Goal: Information Seeking & Learning: Check status

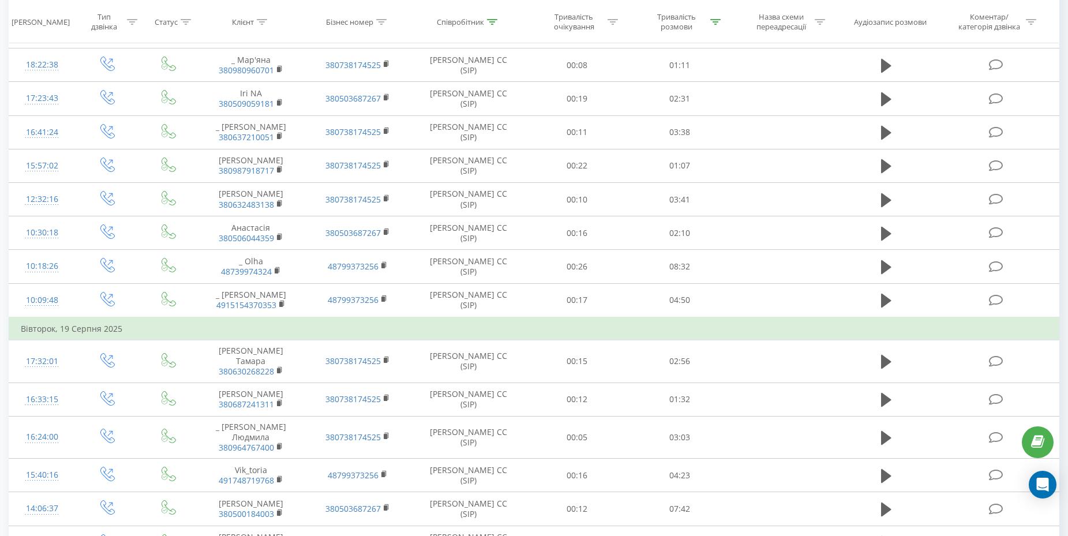
scroll to position [551, 0]
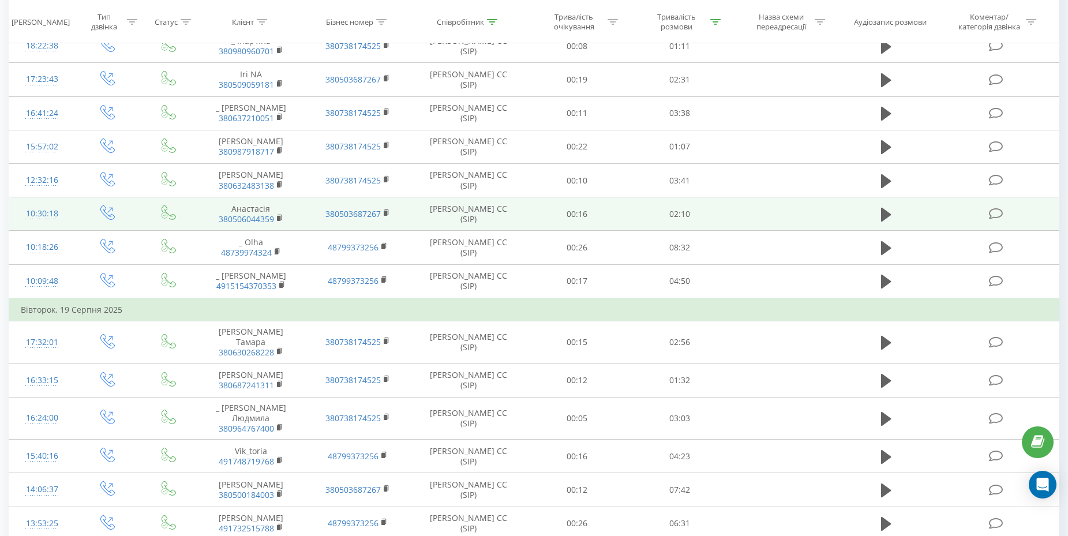
drag, startPoint x: 309, startPoint y: 242, endPoint x: 312, endPoint y: 209, distance: 33.1
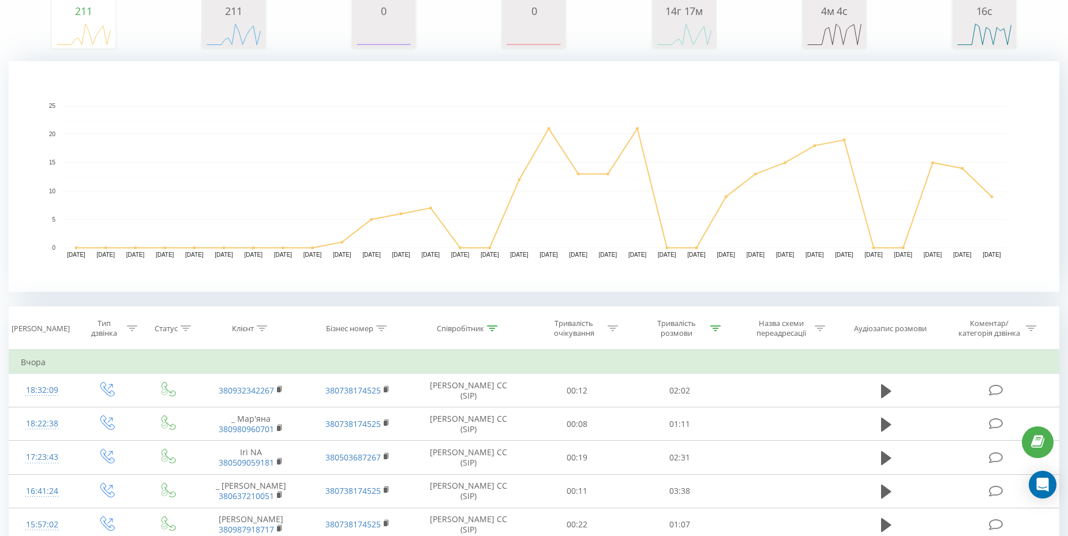
scroll to position [0, 0]
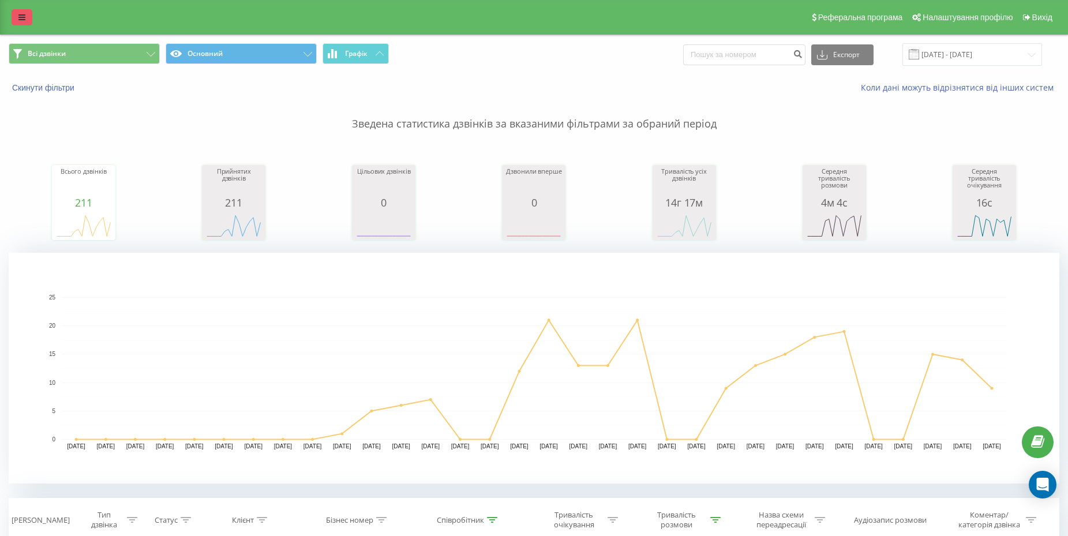
click at [14, 16] on link at bounding box center [22, 17] width 21 height 16
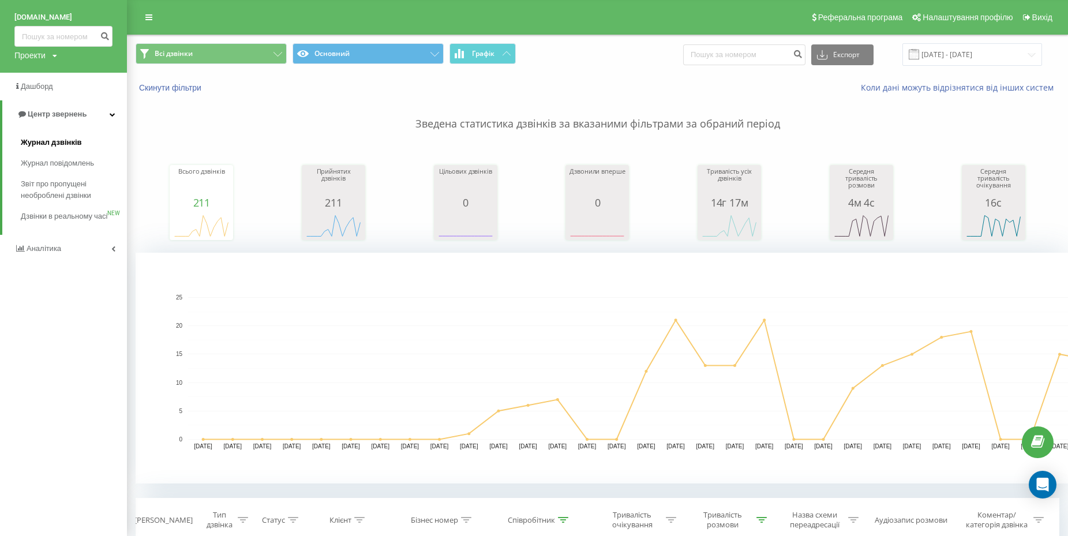
click at [73, 144] on span "Журнал дзвінків" at bounding box center [51, 143] width 61 height 12
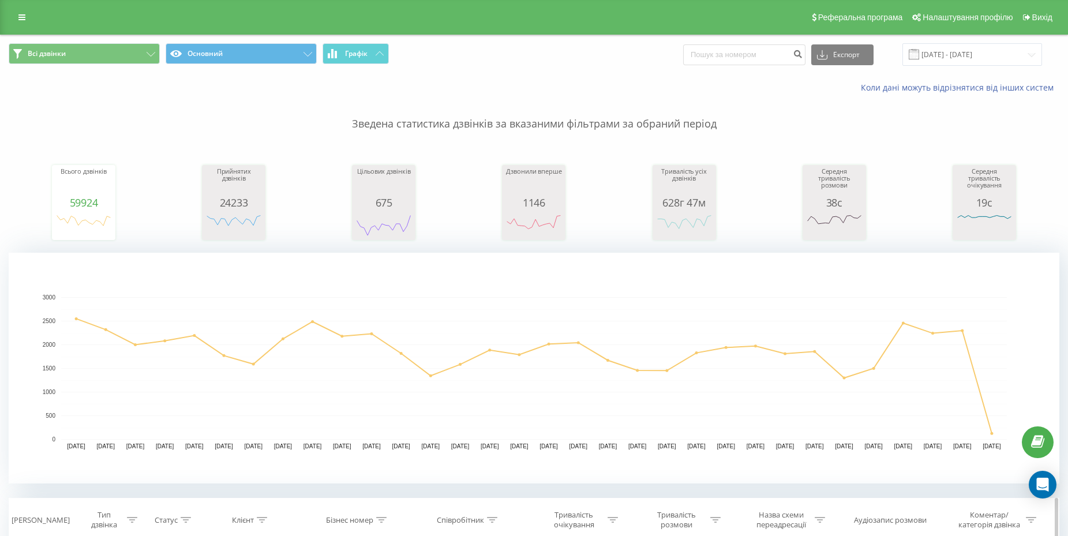
click at [464, 526] on th "Співробітник" at bounding box center [468, 520] width 115 height 43
click at [470, 519] on div "Співробітник" at bounding box center [460, 520] width 47 height 10
click at [495, 515] on div at bounding box center [492, 520] width 10 height 10
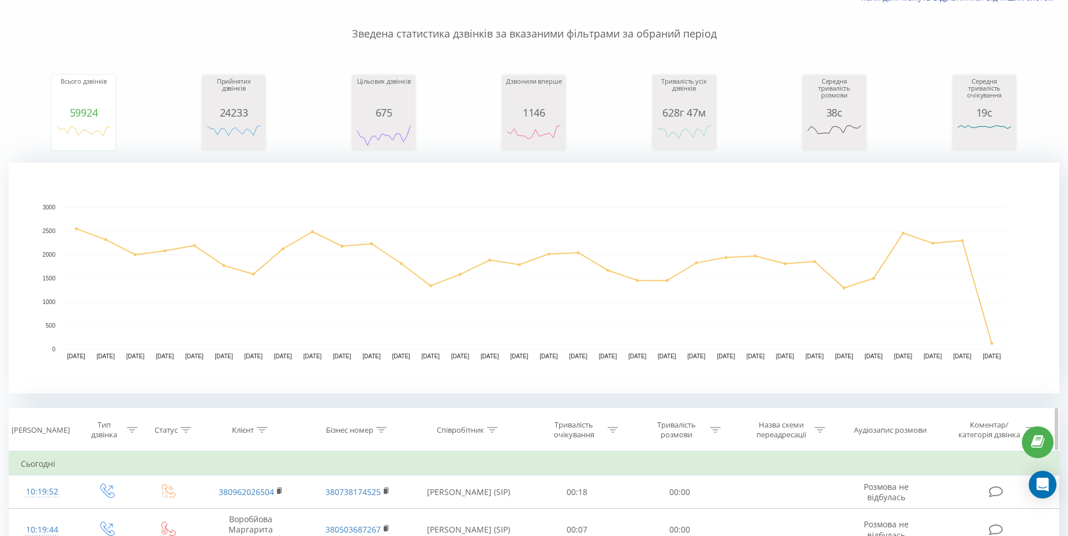
scroll to position [86, 0]
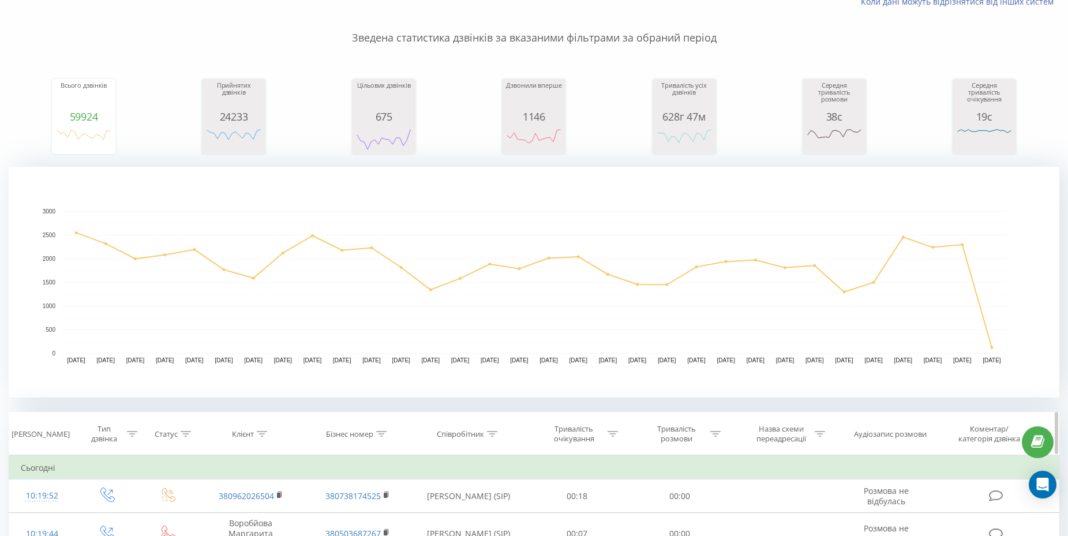
click at [493, 429] on div at bounding box center [492, 434] width 10 height 10
click at [449, 515] on input "text" at bounding box center [469, 517] width 102 height 20
type input "[PERSON_NAME]"
click at [484, 533] on span "OK" at bounding box center [493, 539] width 32 height 18
